Goal: Navigation & Orientation: Find specific page/section

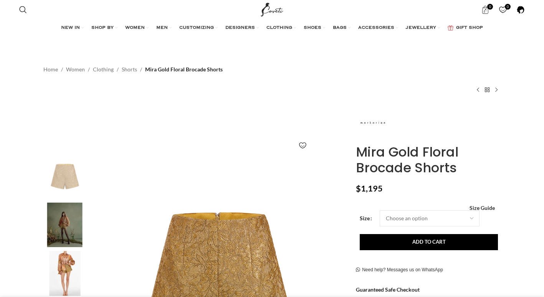
click at [520, 12] on span at bounding box center [521, 10] width 8 height 8
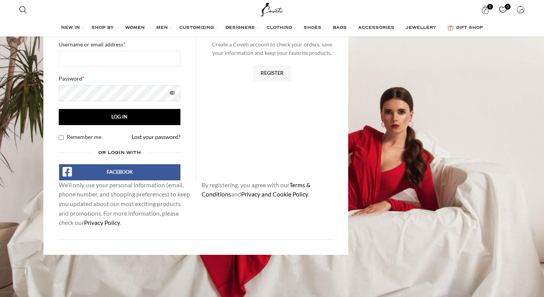
scroll to position [115, 0]
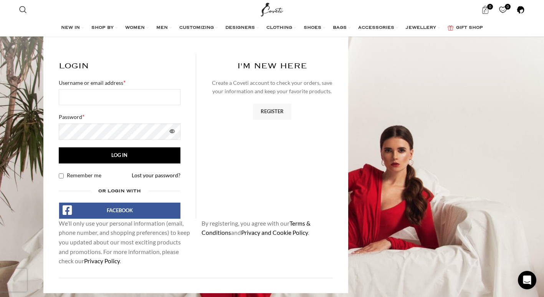
click at [522, 11] on span at bounding box center [521, 10] width 8 height 8
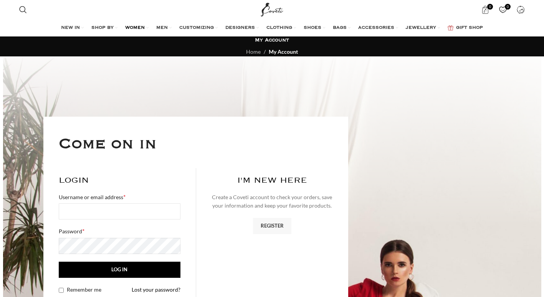
click at [135, 28] on span "WOMEN" at bounding box center [135, 28] width 20 height 6
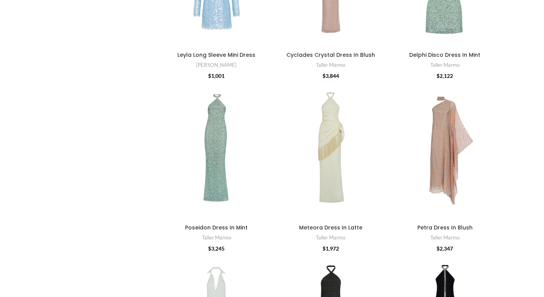
scroll to position [500, 0]
